Goal: Download file/media

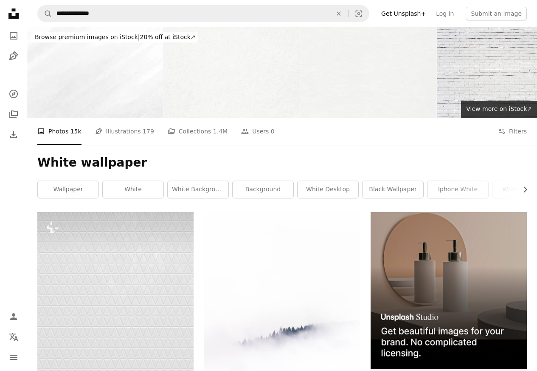
scroll to position [972, 0]
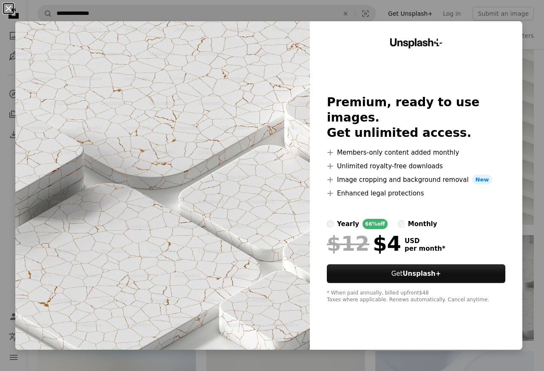
click at [14, 12] on button "An X shape" at bounding box center [8, 8] width 10 height 10
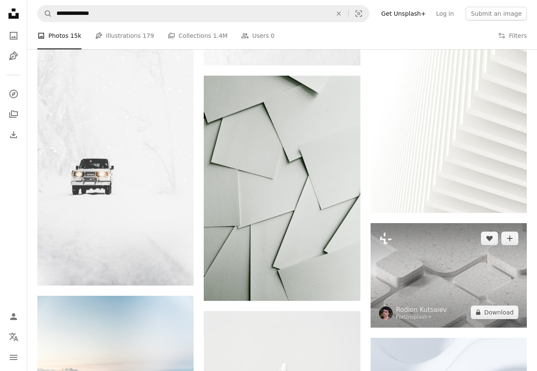
click at [480, 264] on img at bounding box center [449, 275] width 156 height 105
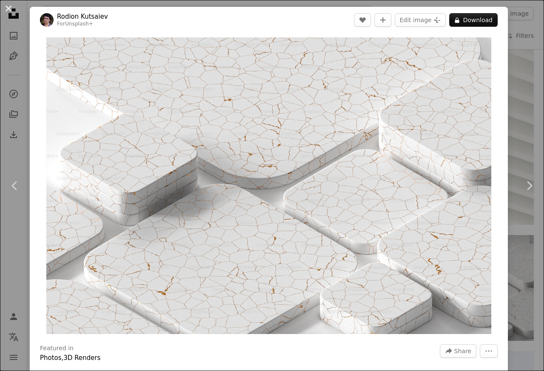
click at [11, 8] on button "An X shape" at bounding box center [8, 8] width 10 height 10
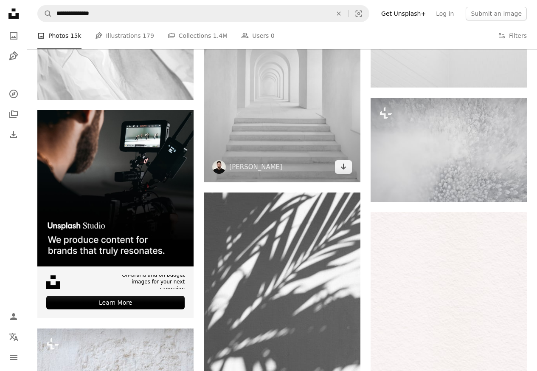
scroll to position [1929, 0]
